Goal: Navigation & Orientation: Find specific page/section

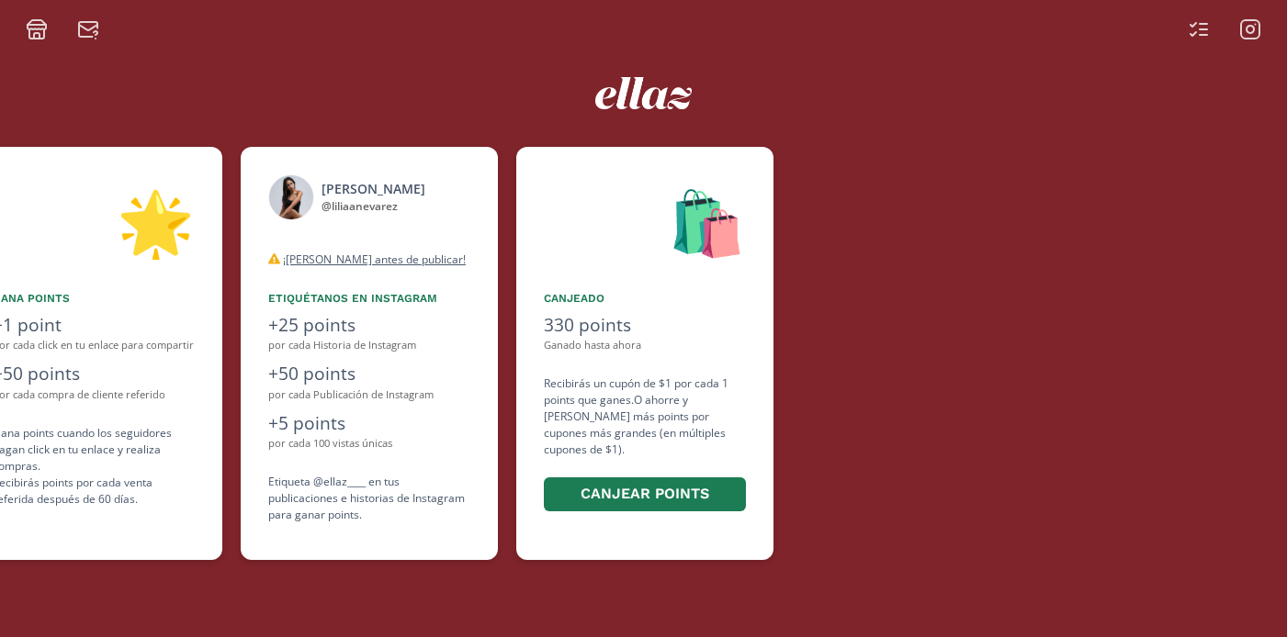
scroll to position [0, 1102]
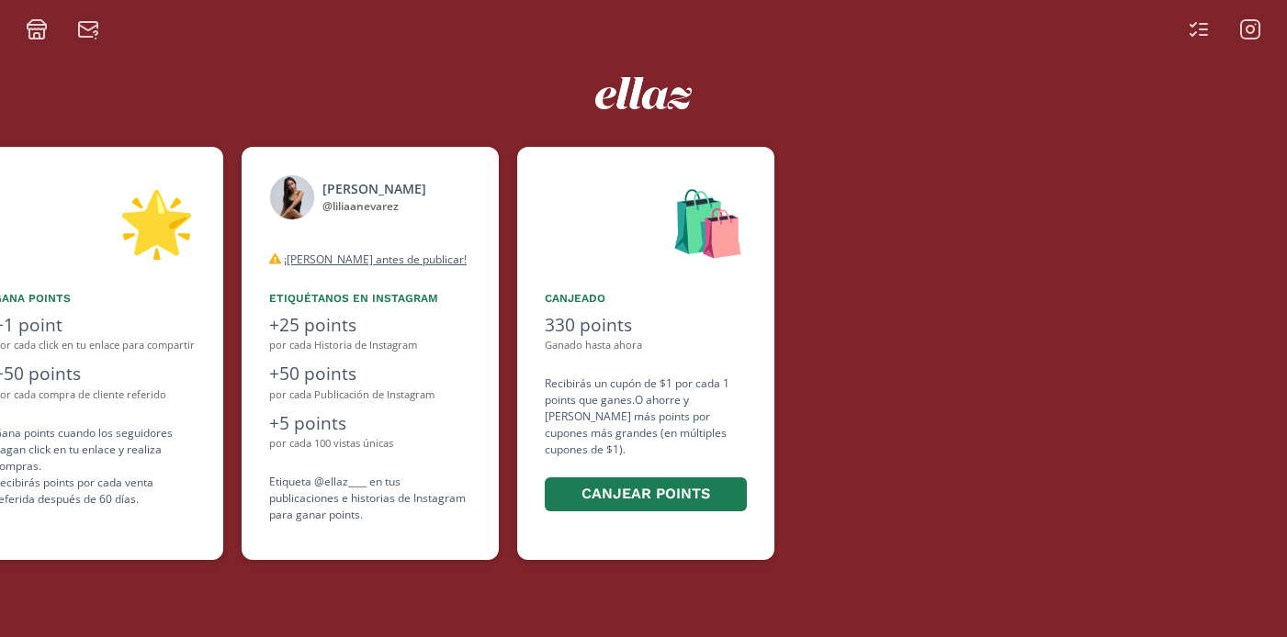
scroll to position [0, 1102]
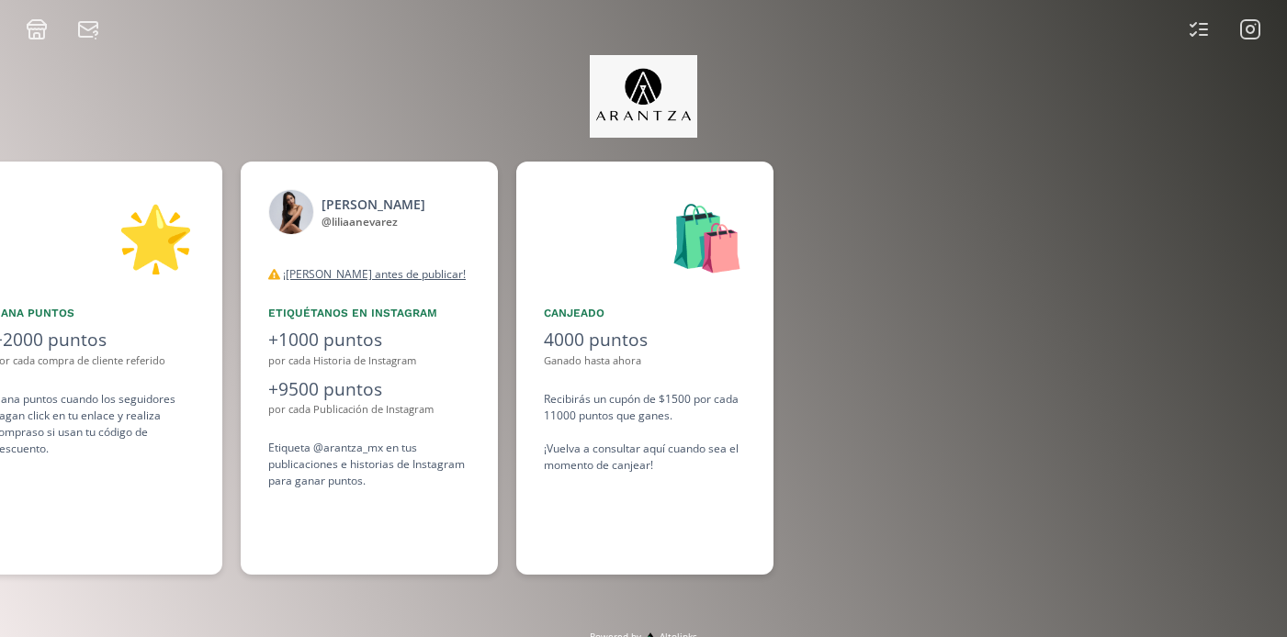
scroll to position [0, 1378]
click at [1249, 32] on icon at bounding box center [1249, 29] width 7 height 7
